Goal: Submit feedback/report problem: Leave review/rating

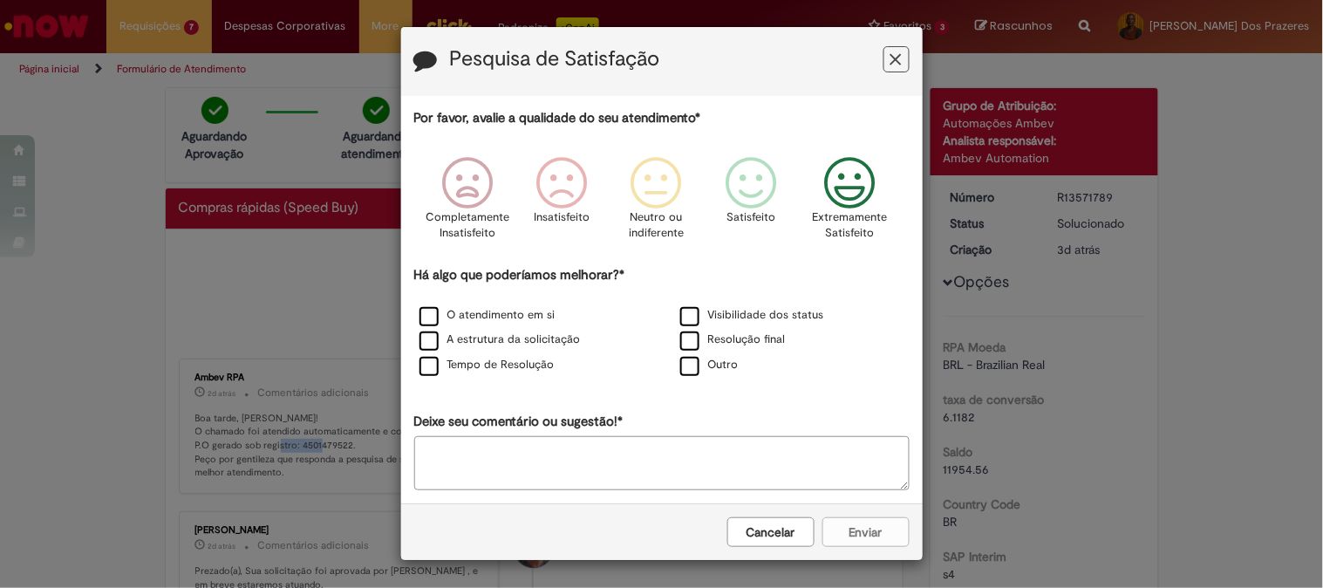
click at [830, 229] on p "Extremamente Satisfeito" at bounding box center [850, 225] width 75 height 32
click at [705, 298] on div "Há algo que poderíamos melhorar?* O atendimento em si Visibilidade dos status A…" at bounding box center [661, 322] width 495 height 112
click at [709, 312] on label "Visibilidade dos status" at bounding box center [752, 315] width 144 height 17
click at [852, 537] on button "Enviar" at bounding box center [865, 532] width 87 height 30
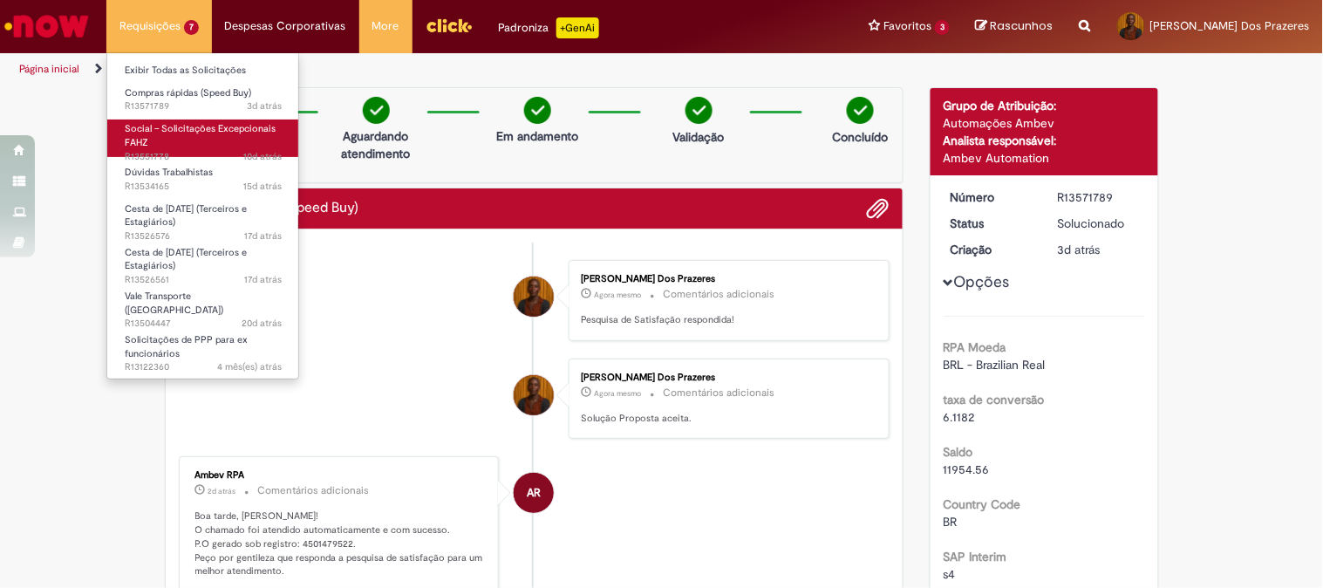
click at [222, 138] on link "Social – Solicitações Excepcionais FAHZ 10d atrás 10 dias atrás R13551778" at bounding box center [203, 137] width 192 height 37
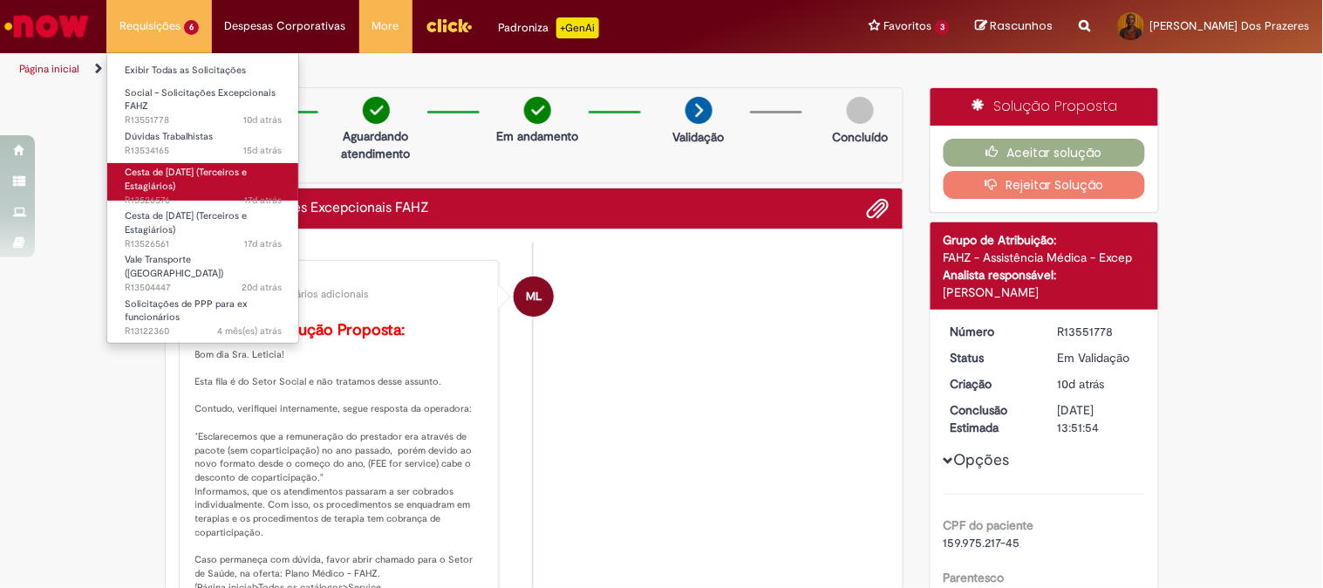
click at [211, 172] on span "Cesta de [DATE] (Terceiros e Estagiários)" at bounding box center [186, 179] width 122 height 27
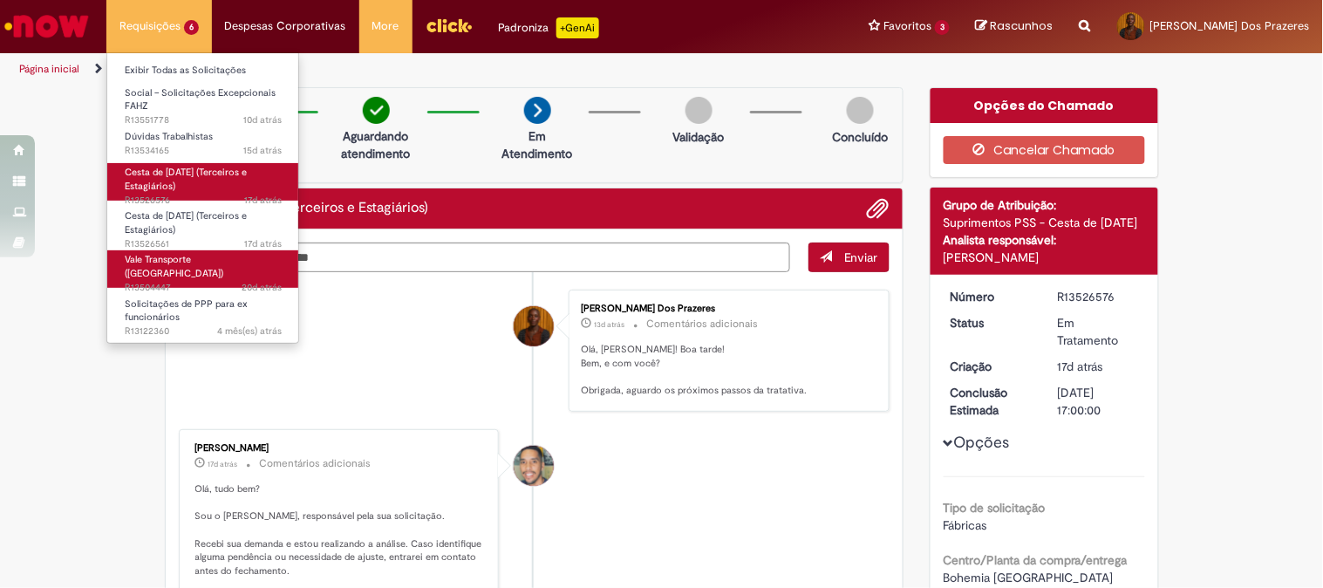
click at [166, 259] on span "Vale Transporte ([GEOGRAPHIC_DATA])" at bounding box center [174, 266] width 99 height 27
